Goal: Communication & Community: Answer question/provide support

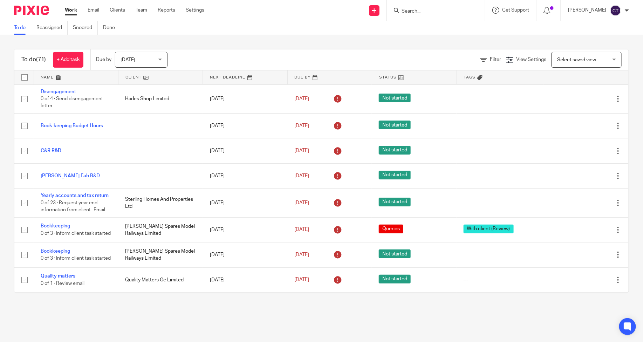
click at [422, 9] on input "Search" at bounding box center [432, 11] width 63 height 6
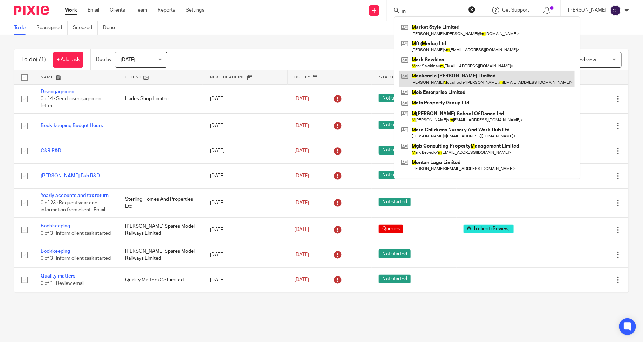
type input "m"
click at [444, 74] on link at bounding box center [486, 79] width 175 height 16
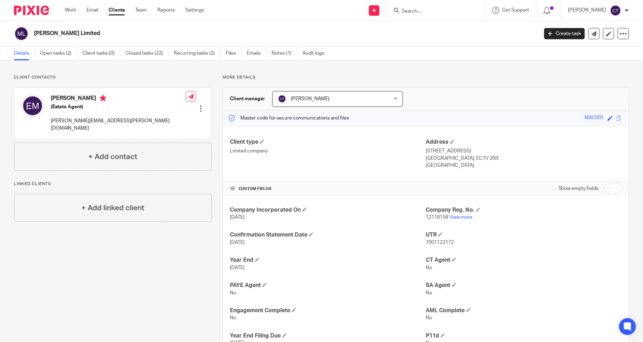
click at [624, 11] on div "[PERSON_NAME]" at bounding box center [598, 10] width 61 height 11
click at [87, 9] on link "Email" at bounding box center [93, 10] width 12 height 7
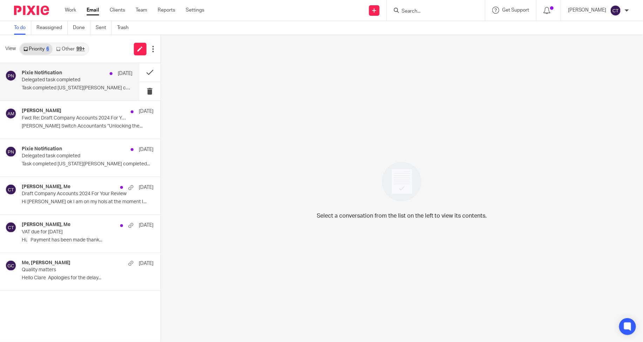
click at [74, 79] on p "Delegated task completed" at bounding box center [66, 80] width 89 height 6
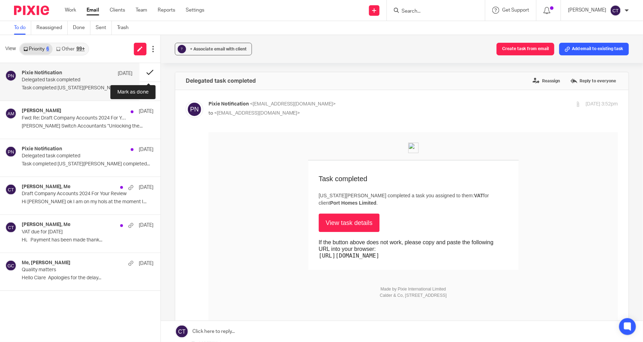
click at [148, 74] on button at bounding box center [149, 72] width 21 height 19
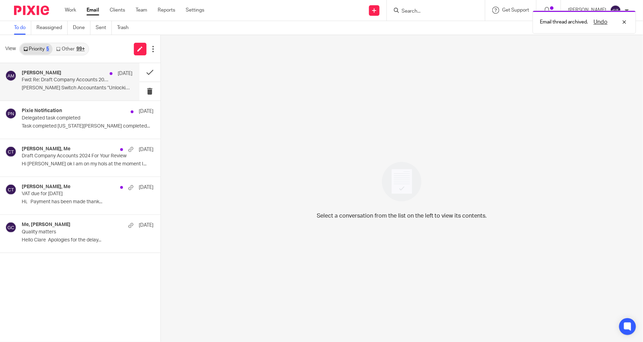
click at [73, 96] on div "Anne Mills 8 Aug Fwd: Re: Draft Company Accounts 2024 For Your Review Anne Mill…" at bounding box center [69, 81] width 139 height 37
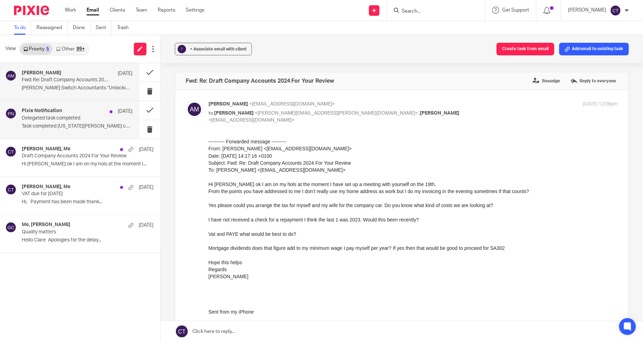
click at [53, 131] on div "Pixie Notification 7 Aug Delegated task completed Task completed Georgia Laden …" at bounding box center [77, 119] width 111 height 23
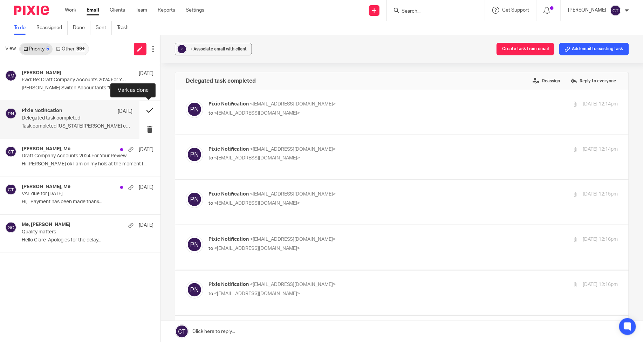
click at [143, 110] on button at bounding box center [149, 110] width 21 height 19
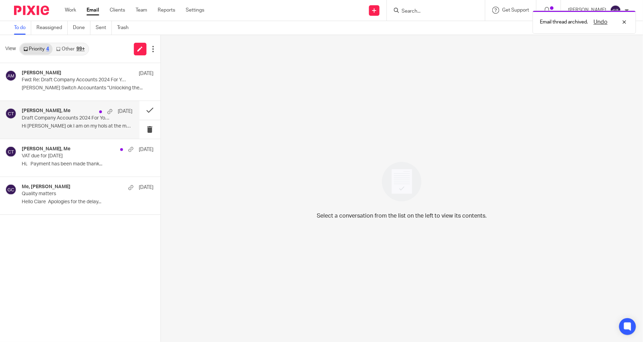
click at [76, 131] on div "Alan Hudson, Me 6 Aug Draft Company Accounts 2024 For Your Review Hi Clare ok I…" at bounding box center [77, 119] width 111 height 23
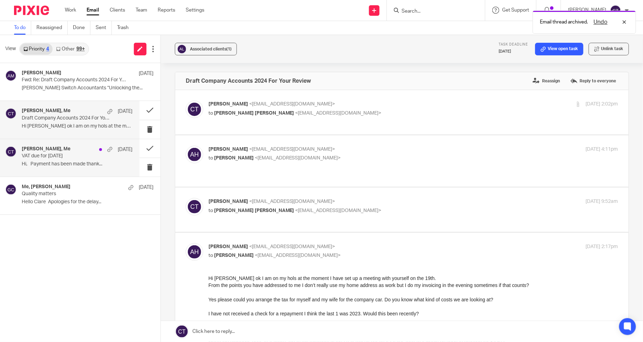
click at [65, 166] on p "Hi, Payment has been made thank..." at bounding box center [77, 164] width 111 height 6
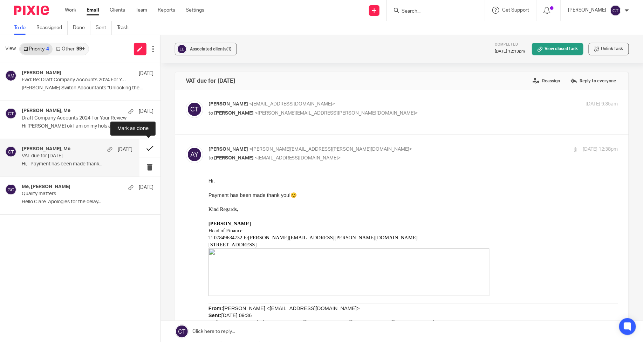
click at [148, 146] on button at bounding box center [149, 148] width 21 height 19
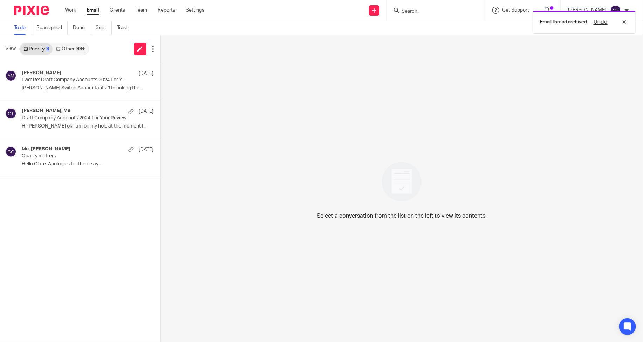
click at [584, 56] on div "Select a conversation from the list on the left to view its contents." at bounding box center [402, 188] width 482 height 307
click at [624, 22] on div "Undo" at bounding box center [608, 22] width 41 height 8
click at [627, 10] on div at bounding box center [627, 10] width 4 height 4
click at [601, 48] on span "Logout" at bounding box center [598, 48] width 16 height 5
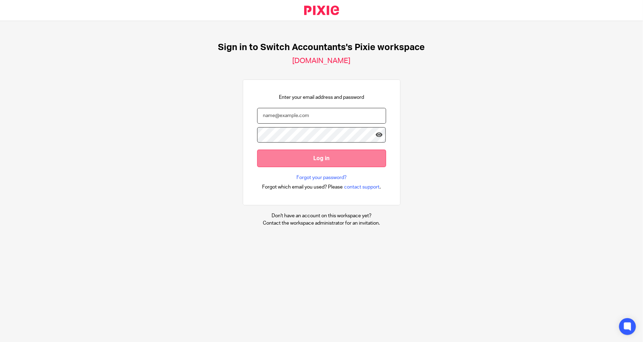
type input "switchacctax@gmail.com"
click at [293, 160] on input "Log in" at bounding box center [321, 158] width 129 height 17
